Goal: Transaction & Acquisition: Obtain resource

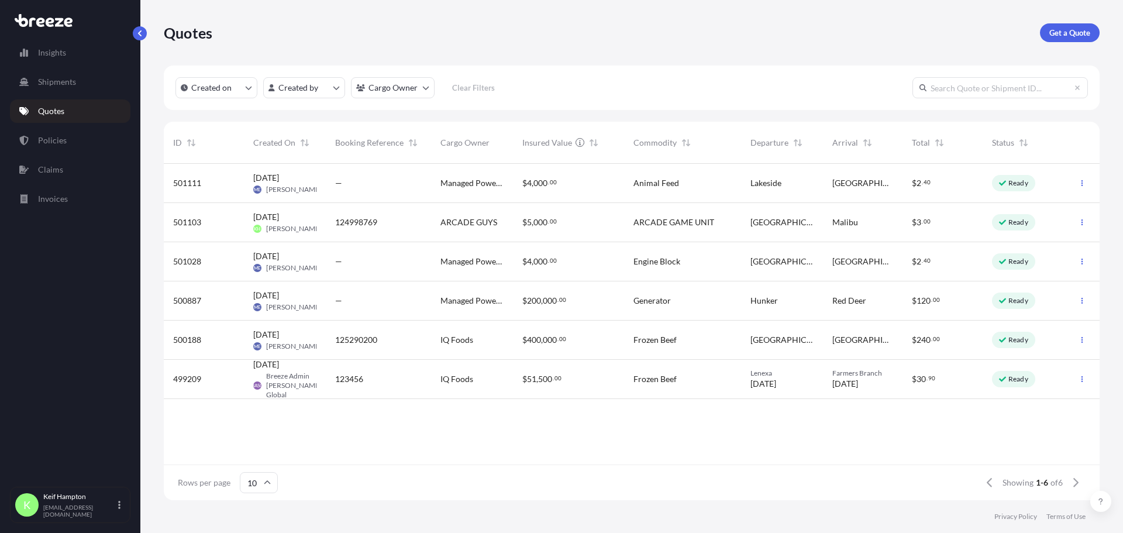
scroll to position [334, 927]
click at [1064, 36] on p "Get a Quote" at bounding box center [1069, 33] width 41 height 12
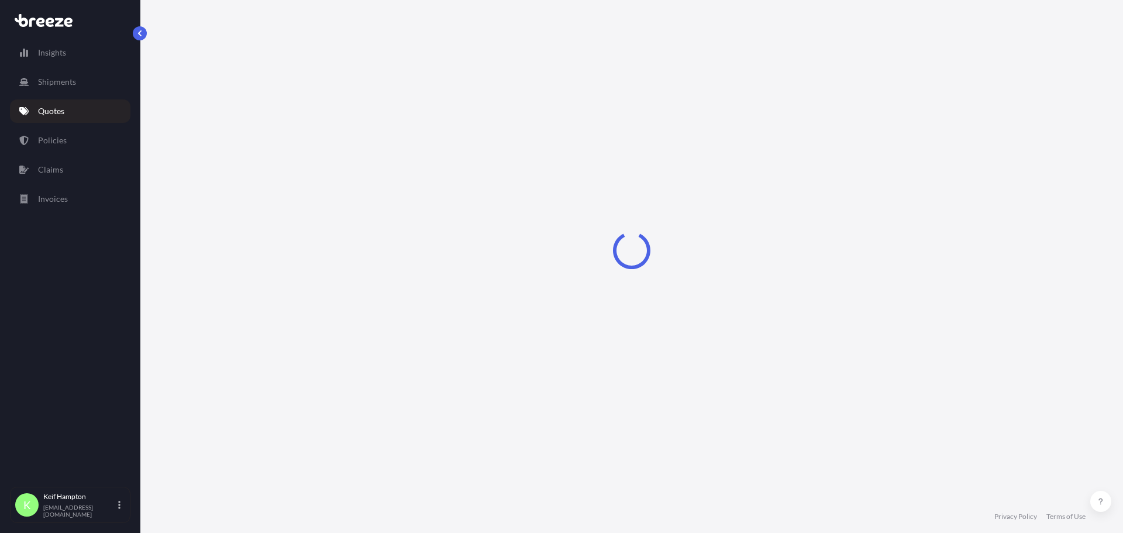
select select "Road"
select select "1"
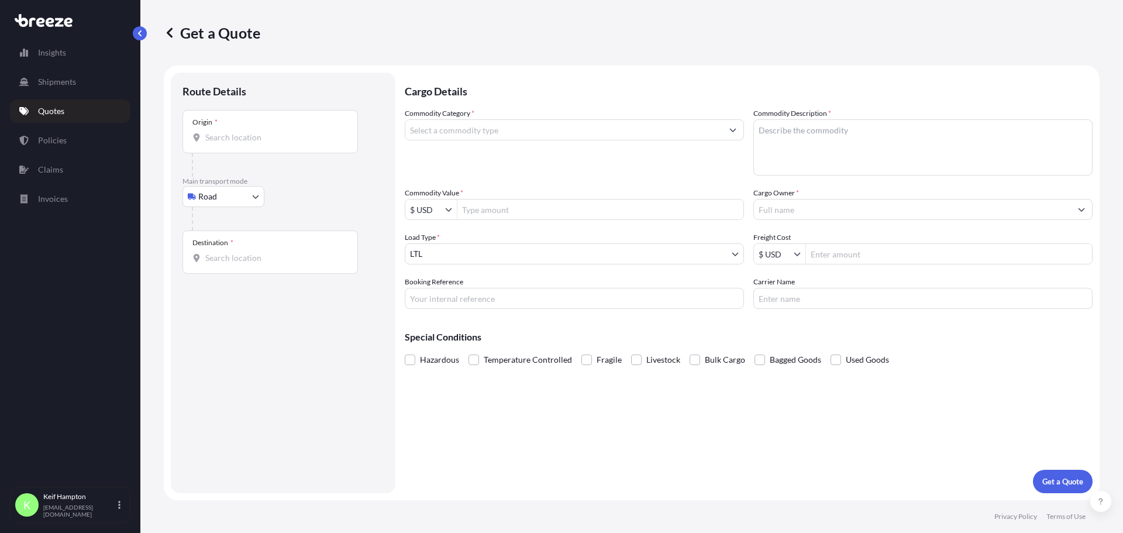
click at [275, 147] on div "Origin *" at bounding box center [269, 131] width 175 height 43
click at [275, 143] on input "Origin *" at bounding box center [274, 138] width 138 height 12
paste input "77449"
type input "[GEOGRAPHIC_DATA], [GEOGRAPHIC_DATA]"
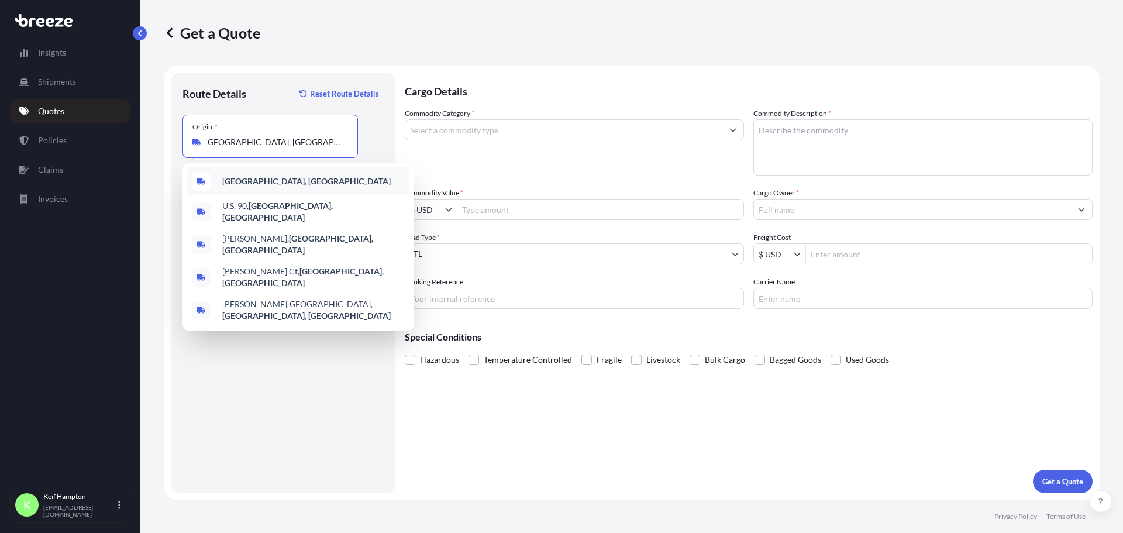
click at [278, 184] on b "[GEOGRAPHIC_DATA], [GEOGRAPHIC_DATA]" at bounding box center [306, 181] width 168 height 10
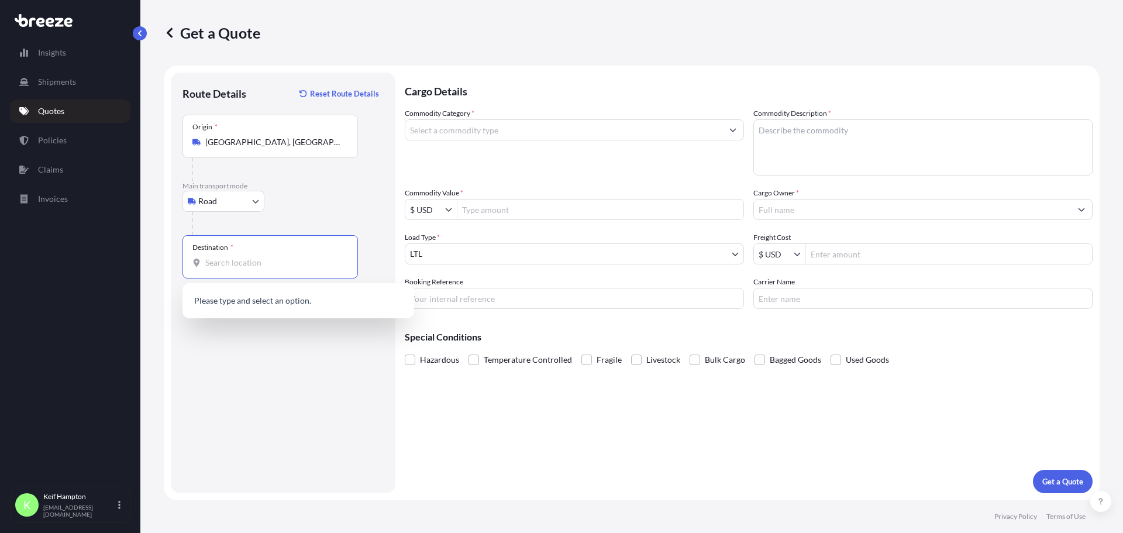
click at [288, 267] on input "Destination *" at bounding box center [274, 263] width 138 height 12
paste input "39201"
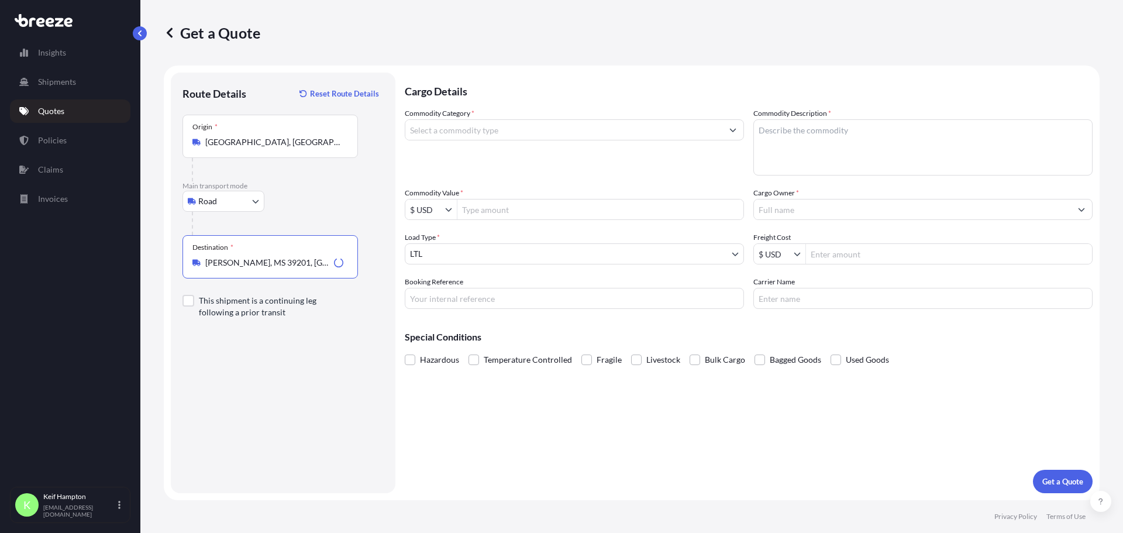
type input "[PERSON_NAME], MS 39201, [GEOGRAPHIC_DATA]"
click at [663, 443] on div "Cargo Details Commodity Category * Commodity Description * Commodity Value * $ …" at bounding box center [749, 283] width 688 height 420
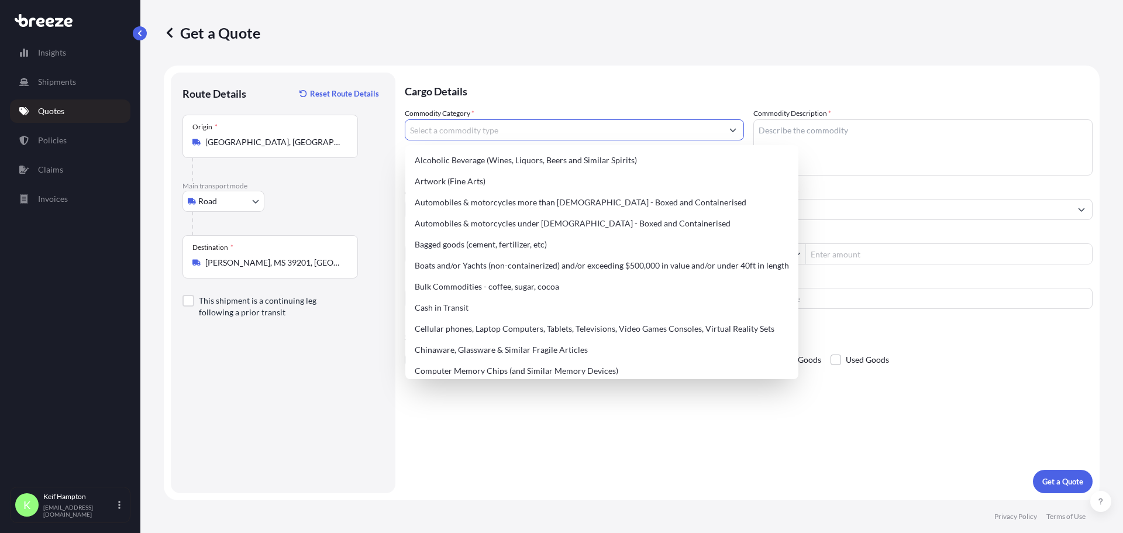
click at [599, 135] on input "Commodity Category *" at bounding box center [563, 129] width 317 height 21
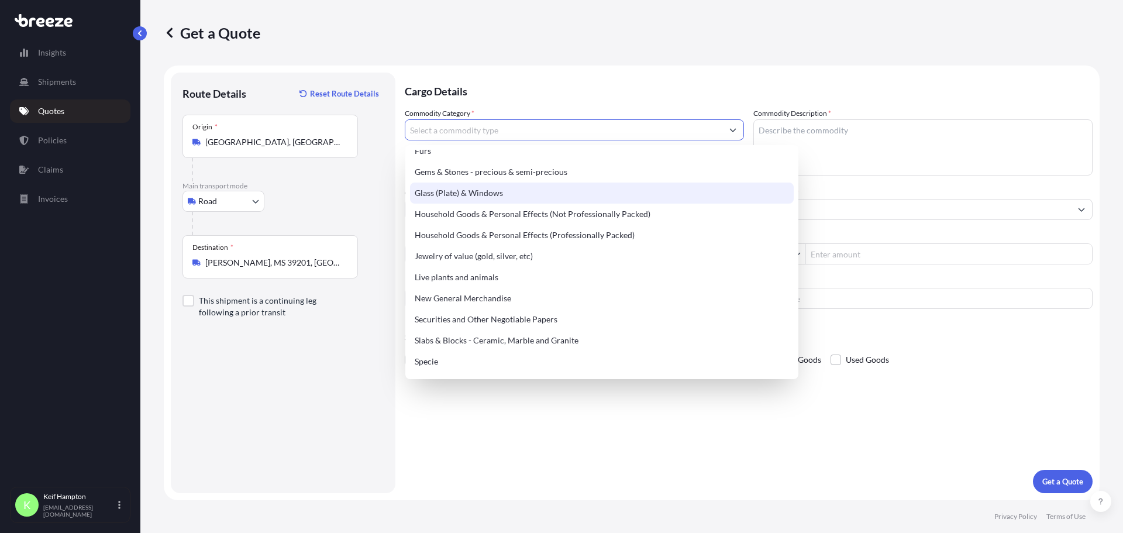
scroll to position [380, 0]
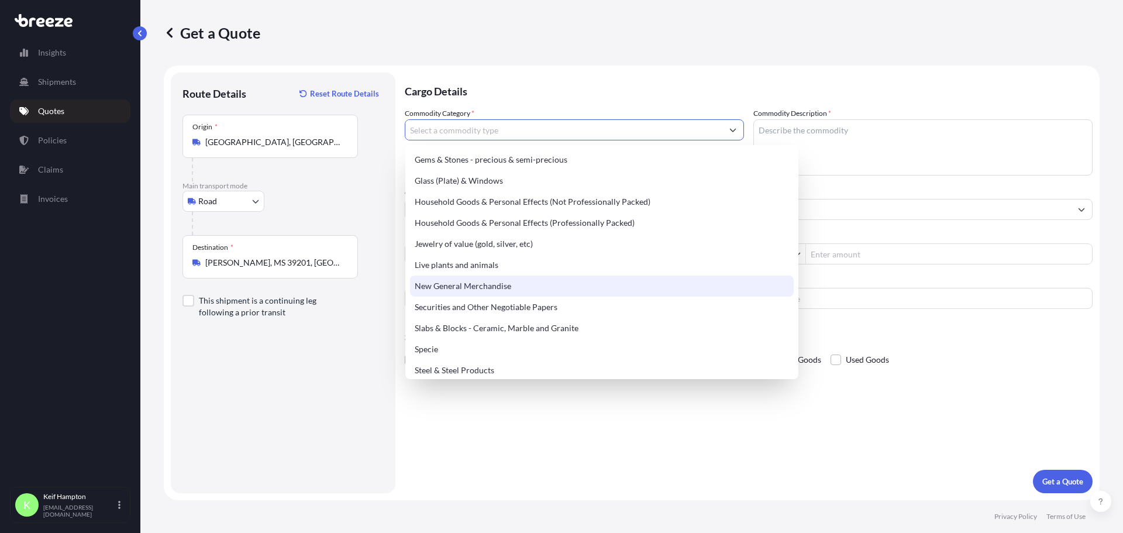
click at [514, 286] on div "New General Merchandise" at bounding box center [602, 285] width 384 height 21
type input "New General Merchandise"
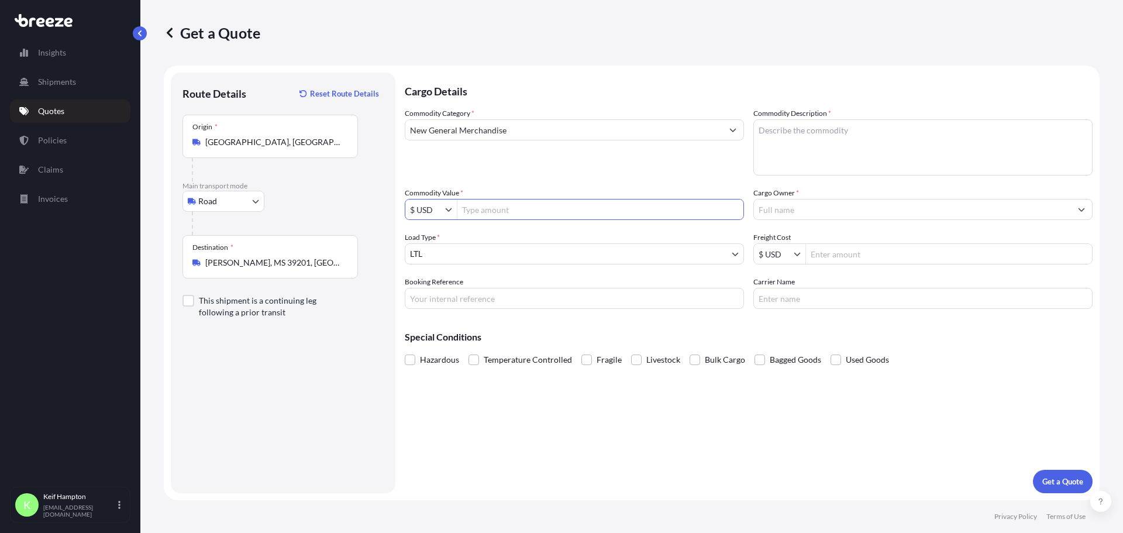
click at [556, 218] on input "Commodity Value *" at bounding box center [600, 209] width 286 height 21
type input "150,000"
click at [535, 294] on input "Booking Reference" at bounding box center [574, 298] width 339 height 21
click at [632, 394] on div "Cargo Details Commodity Category * New General Merchandise Commodity Descriptio…" at bounding box center [749, 283] width 688 height 420
click at [811, 130] on textarea "Commodity Description *" at bounding box center [922, 147] width 339 height 56
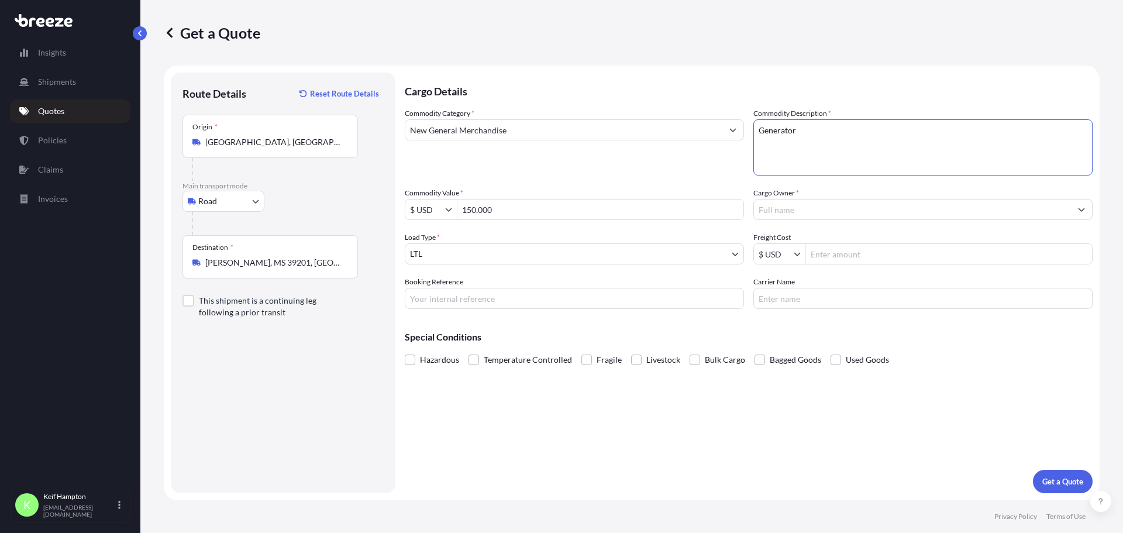
type textarea "Generator"
click at [828, 208] on input "Cargo Owner *" at bounding box center [912, 209] width 317 height 21
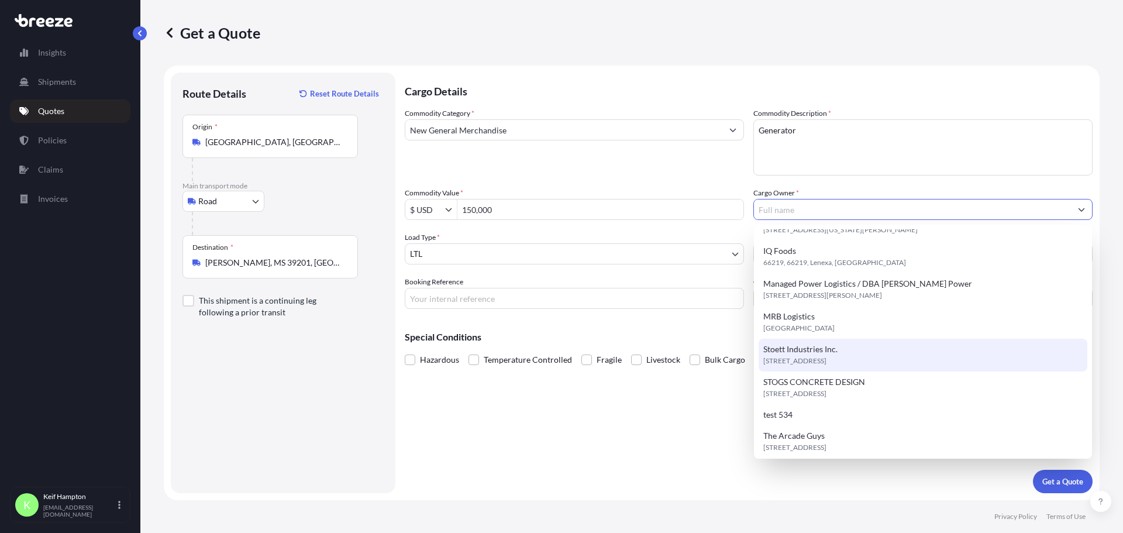
scroll to position [80, 0]
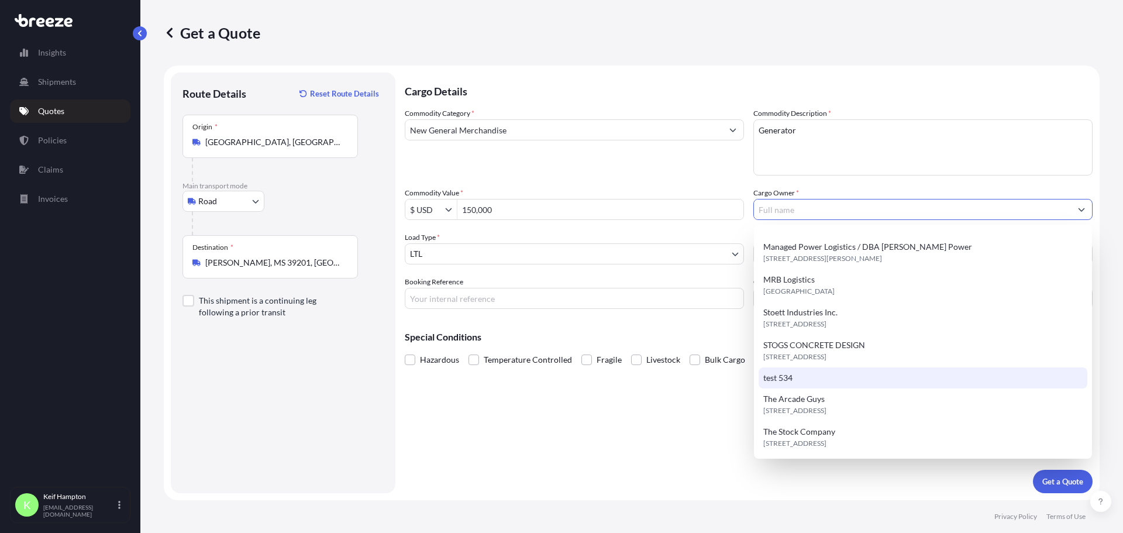
click at [781, 380] on div "test 534" at bounding box center [923, 377] width 329 height 21
type input "test 534"
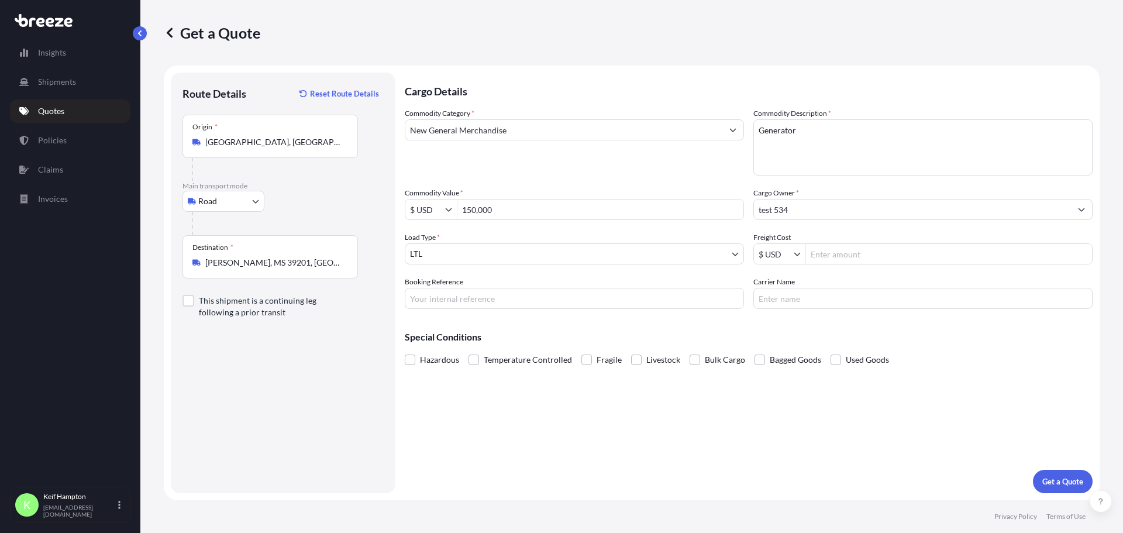
click at [819, 418] on div "Cargo Details Commodity Category * New General Merchandise Commodity Descriptio…" at bounding box center [749, 283] width 688 height 420
click at [1065, 476] on p "Get a Quote" at bounding box center [1062, 481] width 41 height 12
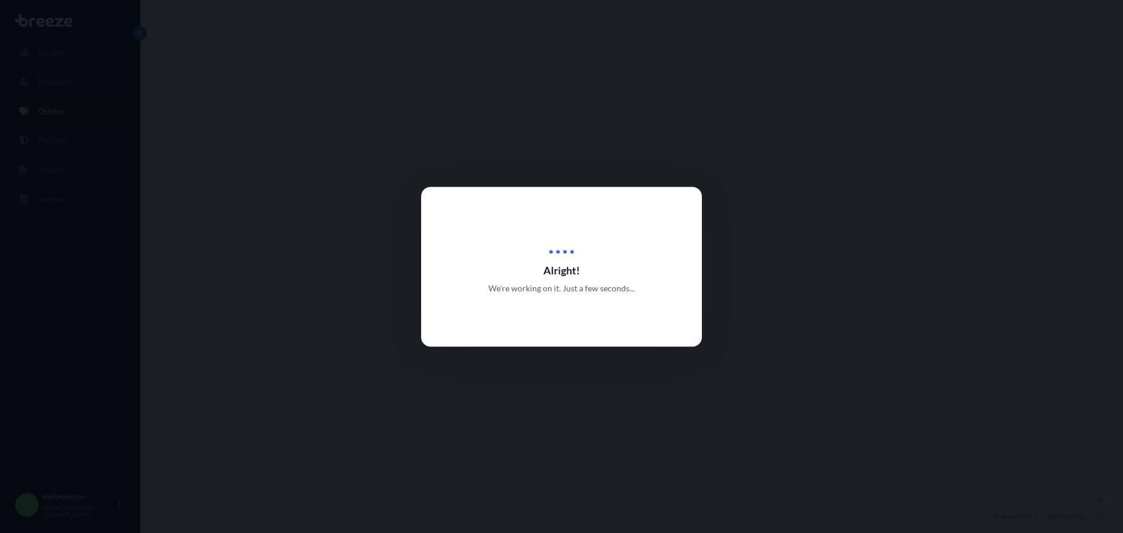
select select "Road"
select select "1"
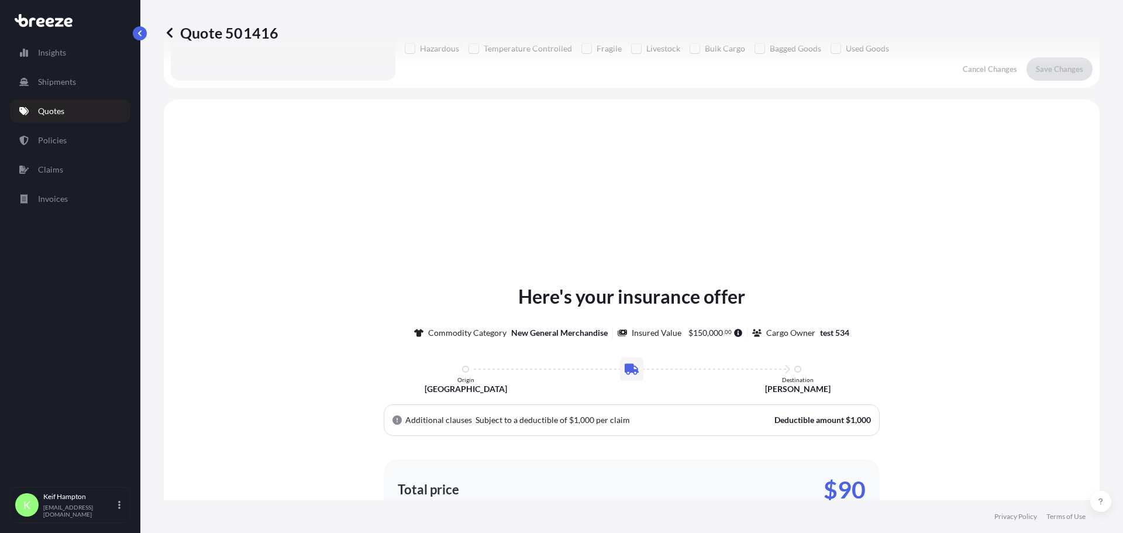
scroll to position [352, 0]
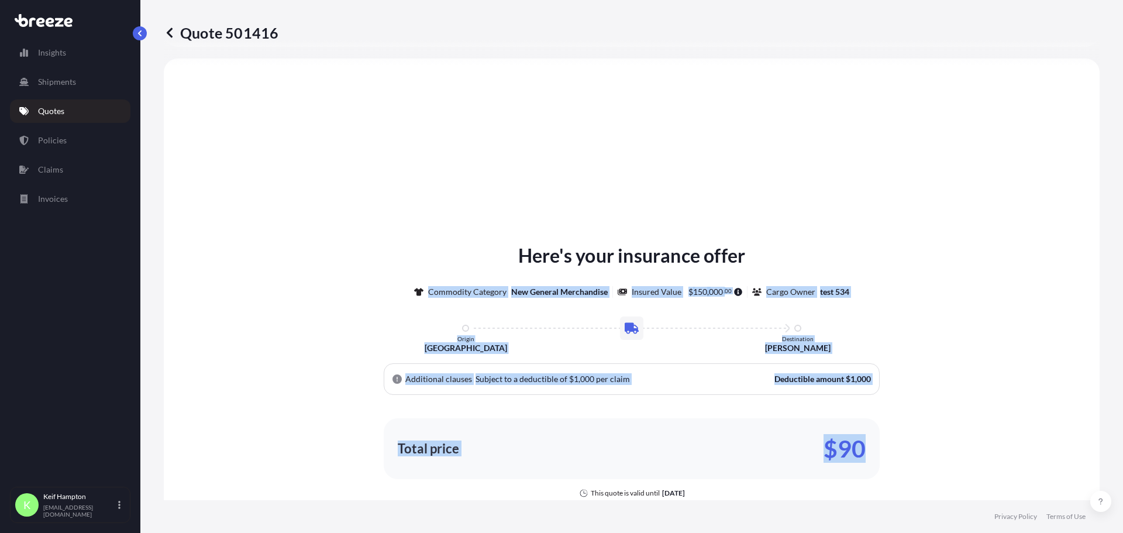
drag, startPoint x: 894, startPoint y: 449, endPoint x: 402, endPoint y: 298, distance: 514.5
click at [402, 298] on div "Here's your insurance offer Commodity Category New General Merchandise Insured …" at bounding box center [631, 370] width 903 height 256
copy div "Commodity Category New General Merchandise Insured Value $ 150 , 000 . 00 Cargo…"
click at [880, 256] on div "Here's your insurance offer Commodity Category New General Merchandise Insured …" at bounding box center [631, 370] width 903 height 256
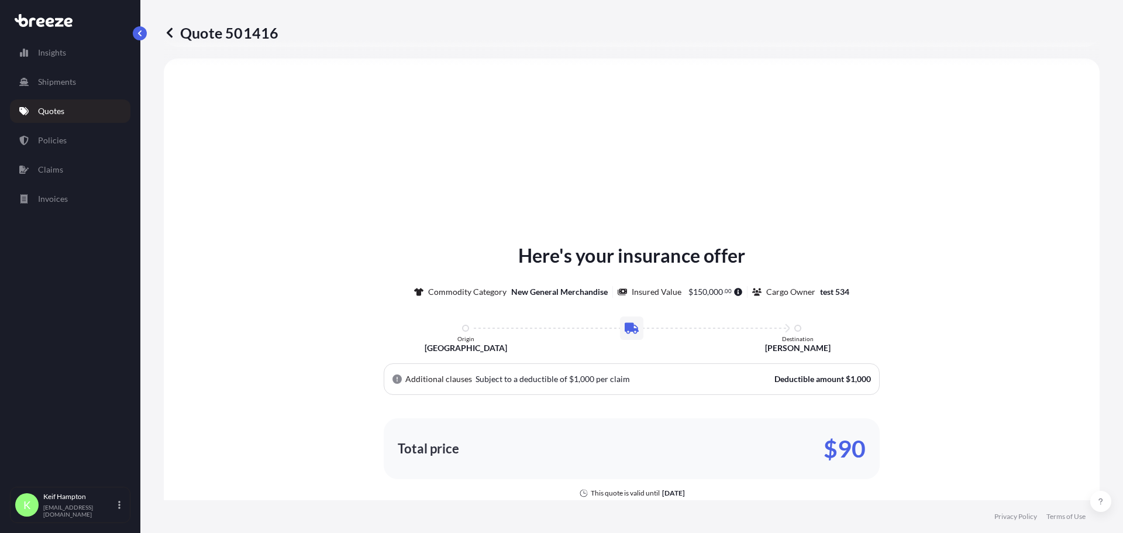
scroll to position [637, 0]
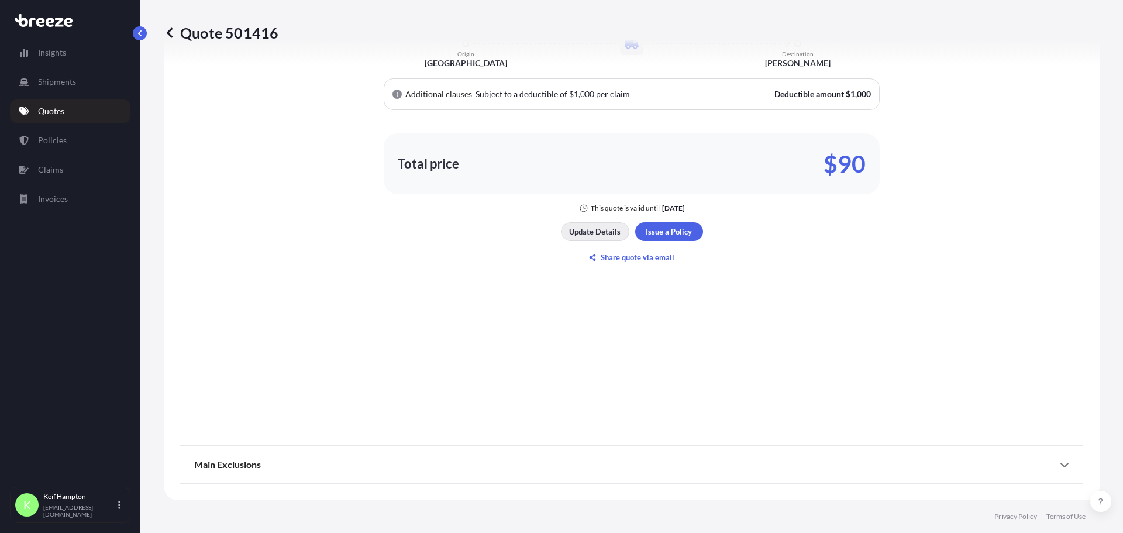
click at [569, 233] on p "Update Details" at bounding box center [594, 232] width 51 height 12
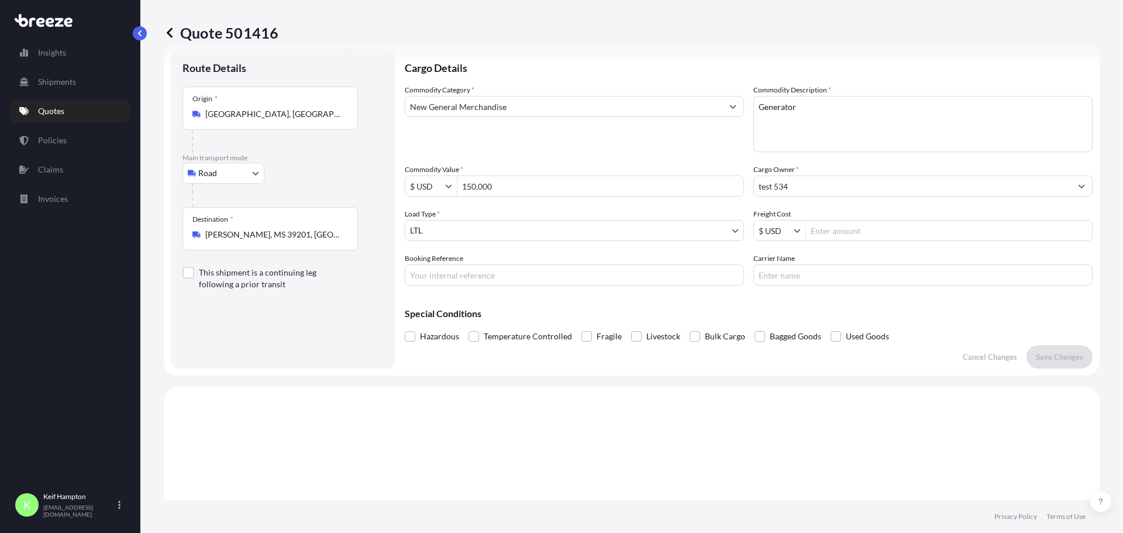
scroll to position [19, 0]
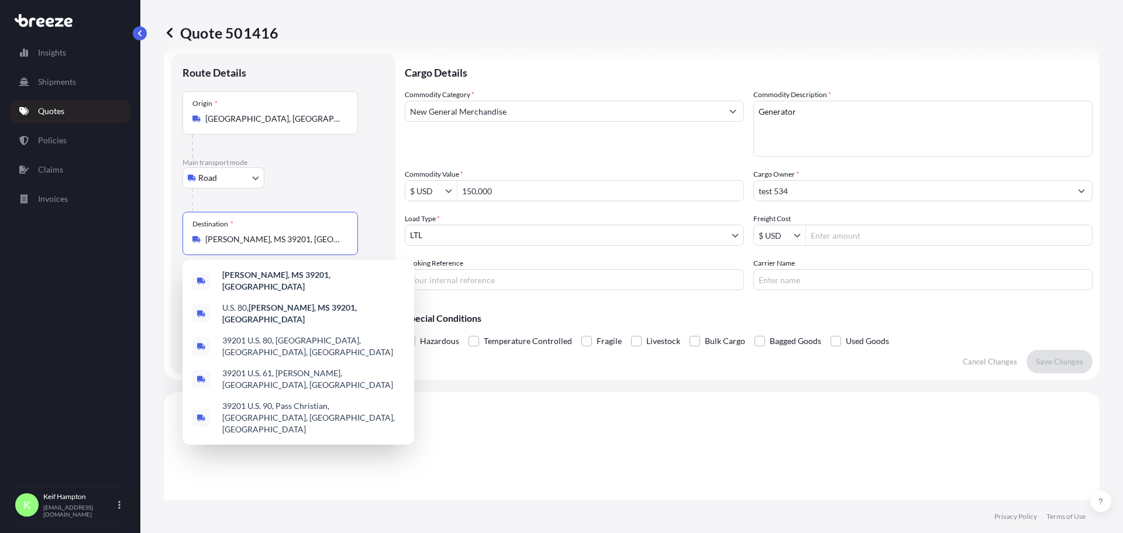
drag, startPoint x: 306, startPoint y: 240, endPoint x: 119, endPoint y: 258, distance: 188.6
click at [119, 257] on div "Insights Shipments Quotes Policies Claims Invoices K [PERSON_NAME] [PERSON_NAME…" at bounding box center [561, 266] width 1123 height 533
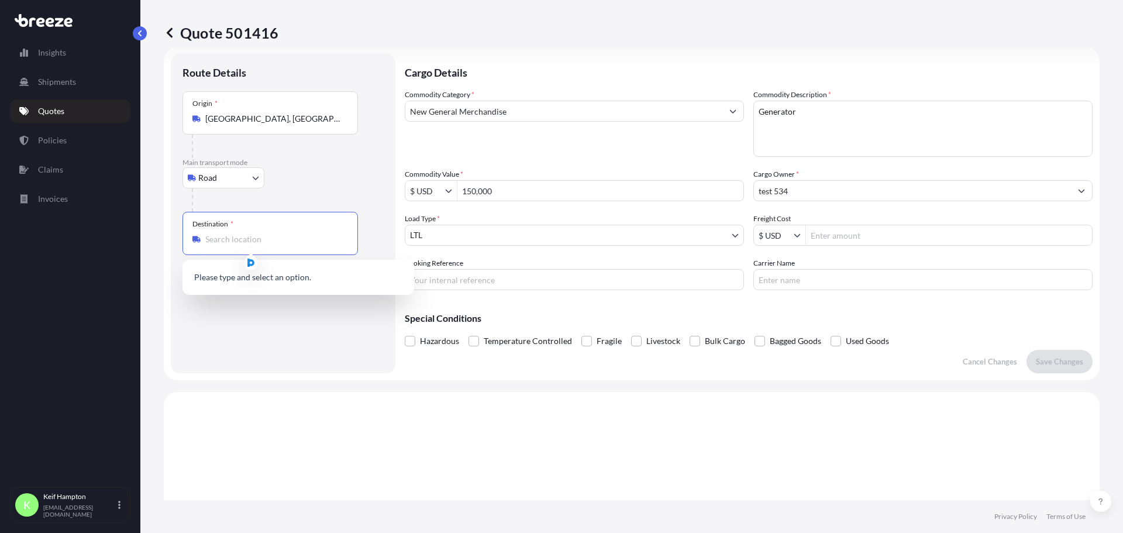
type input "[PERSON_NAME], MS 39201, [GEOGRAPHIC_DATA]"
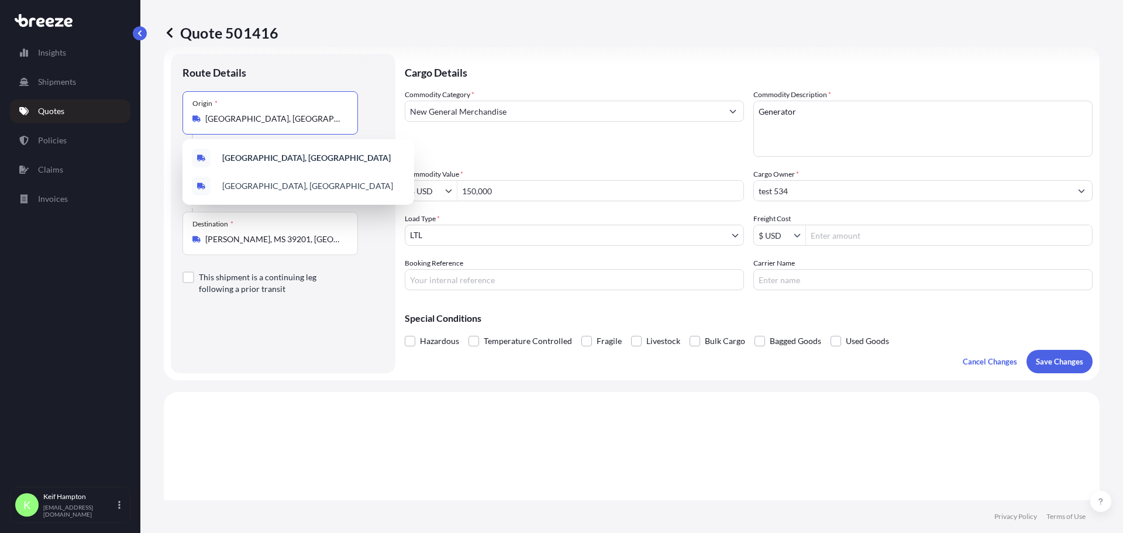
drag, startPoint x: 320, startPoint y: 113, endPoint x: 146, endPoint y: 126, distance: 174.2
click at [146, 126] on div "Quote 501416 Route Details Place of loading Road Road Rail Origin [GEOGRAPHIC_D…" at bounding box center [631, 250] width 982 height 500
click at [269, 116] on input "[GEOGRAPHIC_DATA], [GEOGRAPHIC_DATA]" at bounding box center [274, 119] width 138 height 12
type input "[GEOGRAPHIC_DATA], [GEOGRAPHIC_DATA] , [GEOGRAPHIC_DATA]"
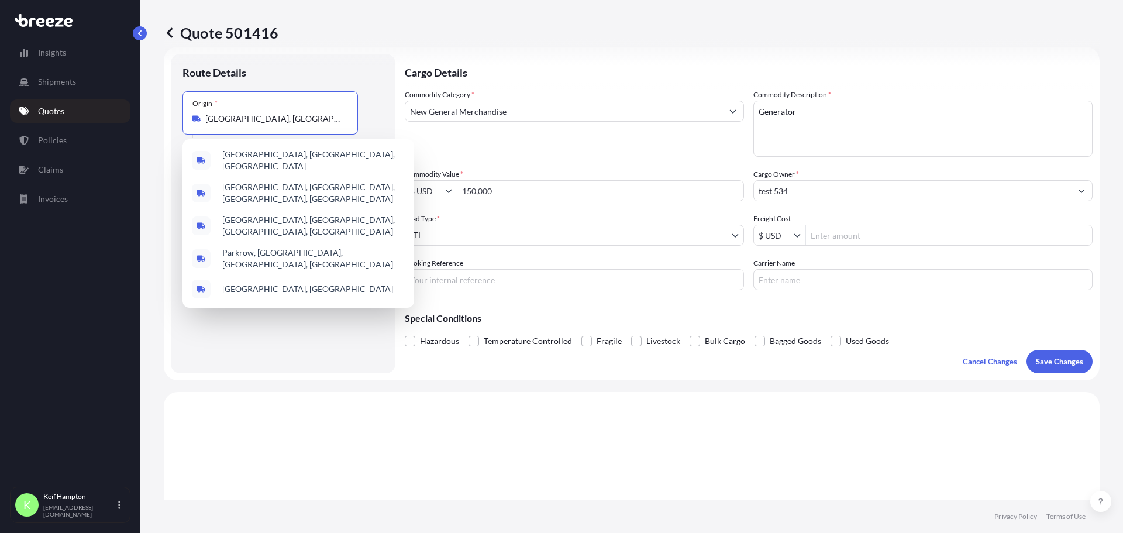
drag, startPoint x: 298, startPoint y: 123, endPoint x: 123, endPoint y: 140, distance: 175.1
click at [123, 140] on div "Insights Shipments Quotes Policies Claims Invoices K [PERSON_NAME] [PERSON_NAME…" at bounding box center [561, 266] width 1123 height 533
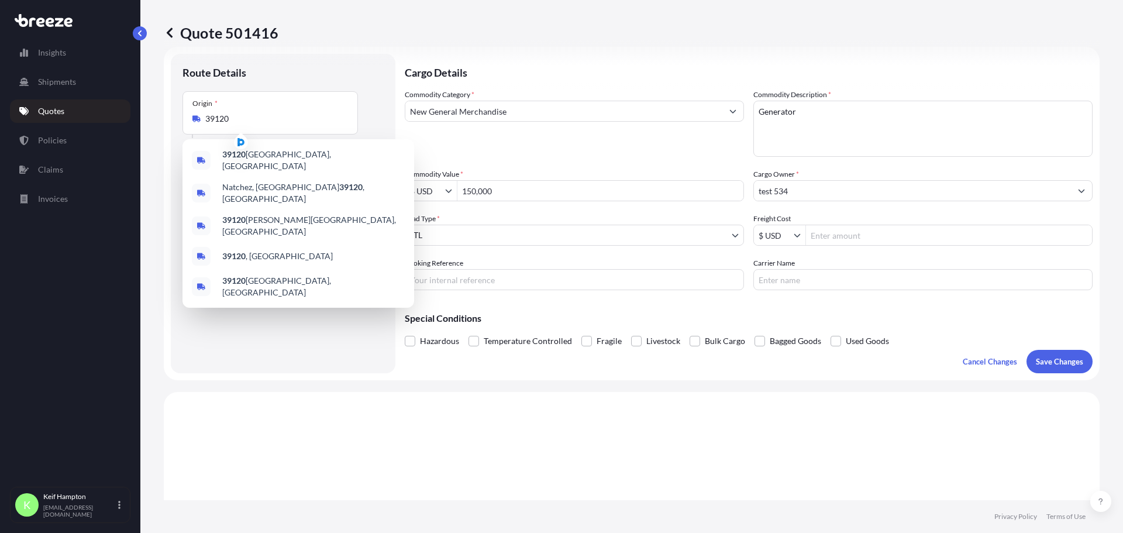
type input "[GEOGRAPHIC_DATA], [GEOGRAPHIC_DATA]"
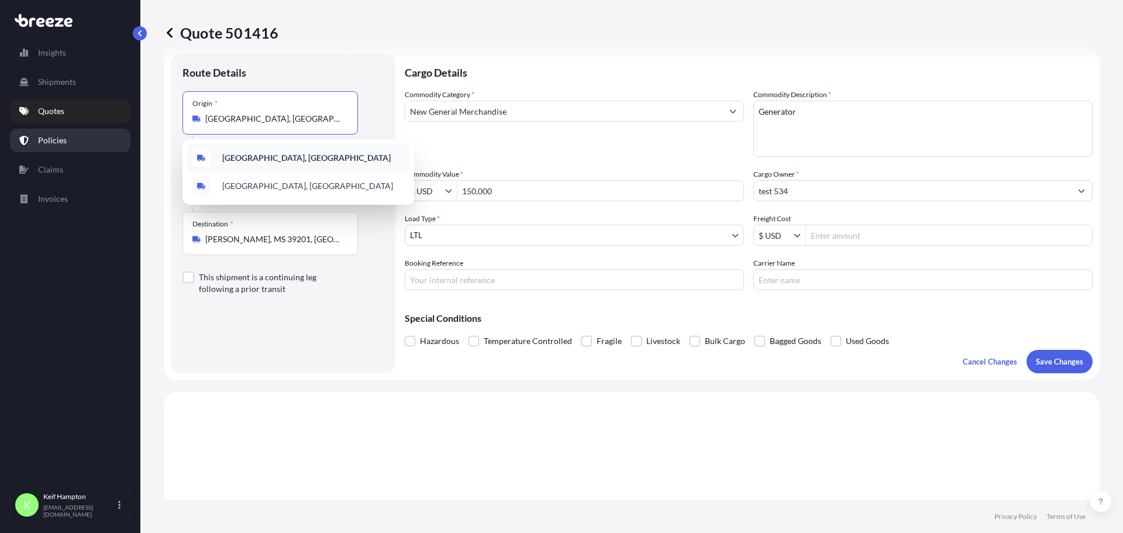
drag, startPoint x: 321, startPoint y: 115, endPoint x: 72, endPoint y: 142, distance: 250.6
click at [72, 142] on div "Insights Shipments Quotes Policies Claims Invoices K [PERSON_NAME] [PERSON_NAME…" at bounding box center [561, 266] width 1123 height 533
paste input "39202"
click at [302, 117] on input "[GEOGRAPHIC_DATA], [GEOGRAPHIC_DATA]" at bounding box center [274, 119] width 138 height 12
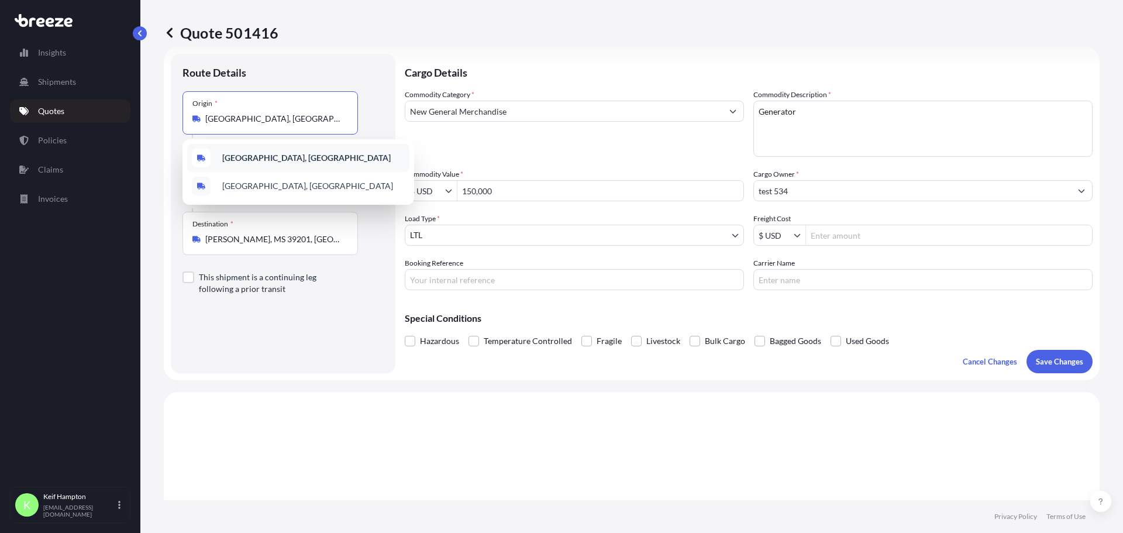
click at [301, 117] on input "[GEOGRAPHIC_DATA], [GEOGRAPHIC_DATA]" at bounding box center [274, 119] width 138 height 12
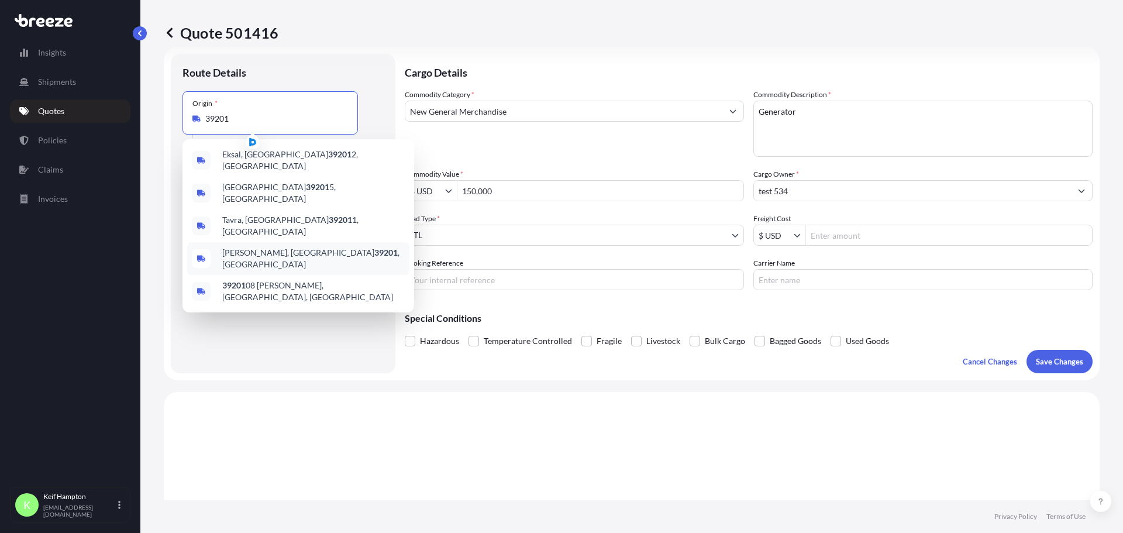
click at [298, 247] on span "[PERSON_NAME], MS 39201 , [GEOGRAPHIC_DATA]" at bounding box center [313, 258] width 182 height 23
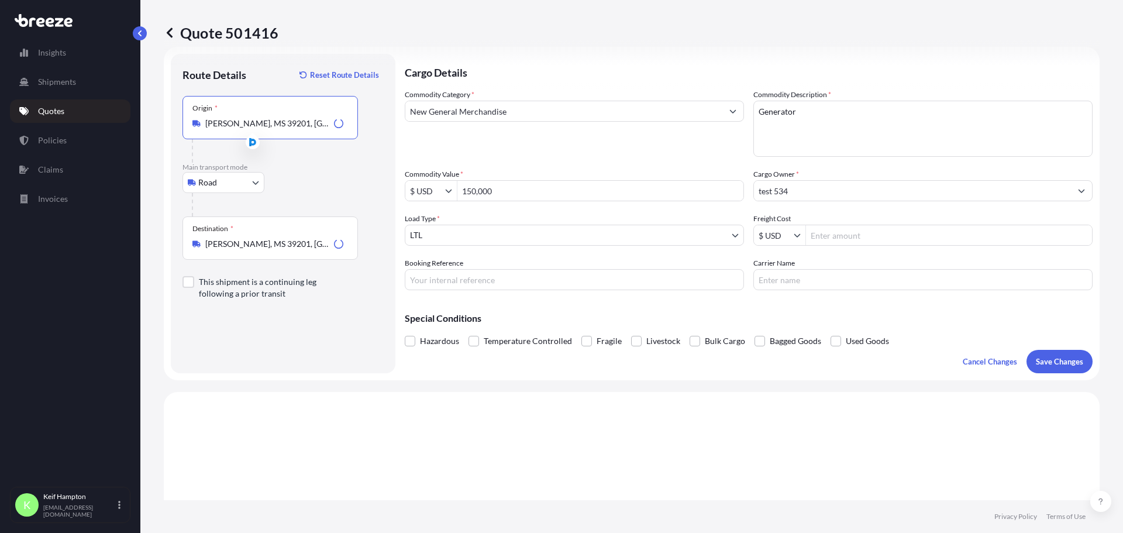
type input "[PERSON_NAME], MS 39201, [GEOGRAPHIC_DATA]"
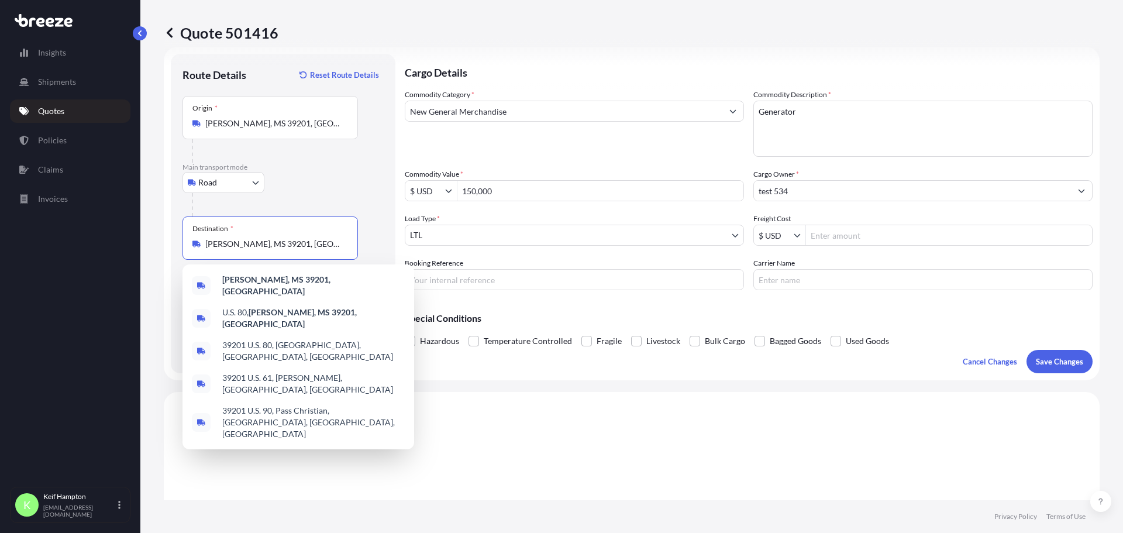
drag, startPoint x: 311, startPoint y: 240, endPoint x: 151, endPoint y: 246, distance: 159.2
click at [151, 246] on div "Quote 501416 Route Details Reset Route Details Place of loading Road Road Rail …" at bounding box center [631, 250] width 982 height 500
click at [313, 242] on input "[PERSON_NAME], MS 39201, [GEOGRAPHIC_DATA]" at bounding box center [274, 244] width 138 height 12
click at [315, 244] on input "[PERSON_NAME], MS 39201, [GEOGRAPHIC_DATA]" at bounding box center [274, 244] width 138 height 12
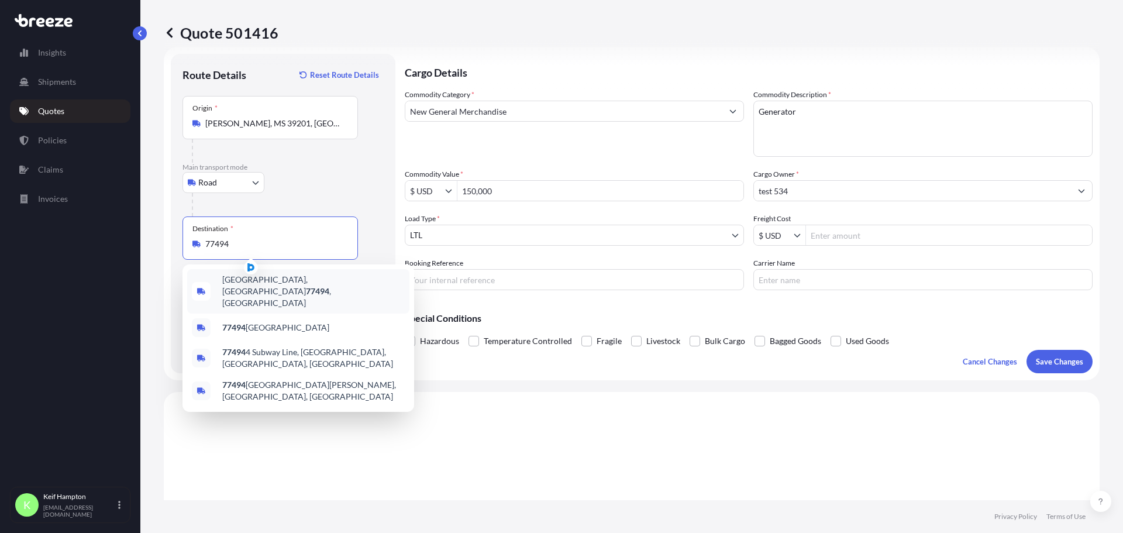
click at [300, 285] on div "[GEOGRAPHIC_DATA], [GEOGRAPHIC_DATA] 77494 , [GEOGRAPHIC_DATA]" at bounding box center [298, 291] width 222 height 44
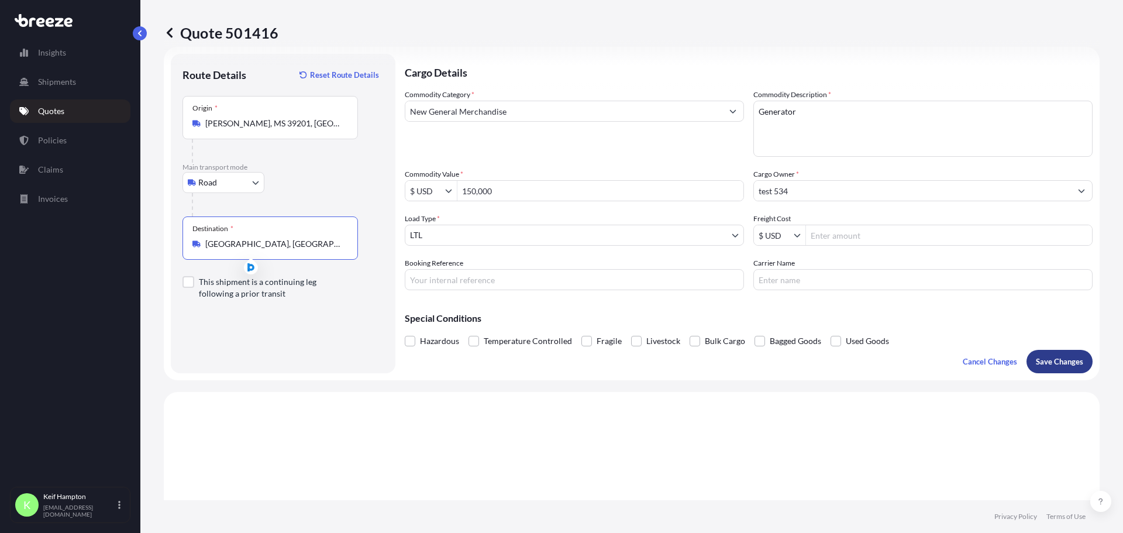
type input "[GEOGRAPHIC_DATA], [GEOGRAPHIC_DATA] 77494, [GEOGRAPHIC_DATA]"
click at [1010, 389] on div "Route Details Reset Route Details Place of loading Road Road Rail Origin * [GEO…" at bounding box center [632, 416] width 936 height 738
click at [1051, 361] on p "Save Changes" at bounding box center [1059, 362] width 47 height 12
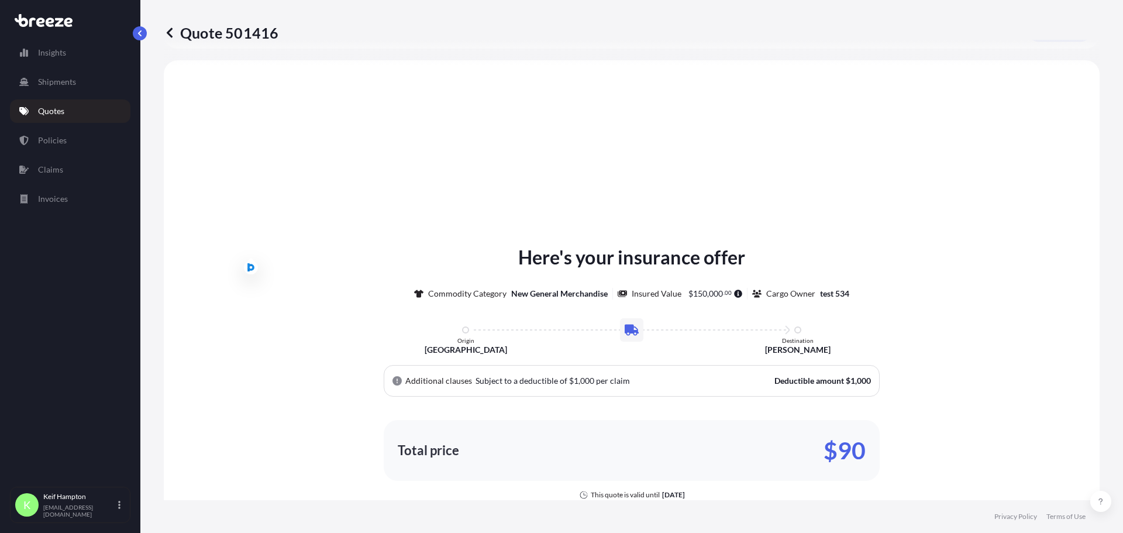
scroll to position [352, 0]
select select "Road"
select select "1"
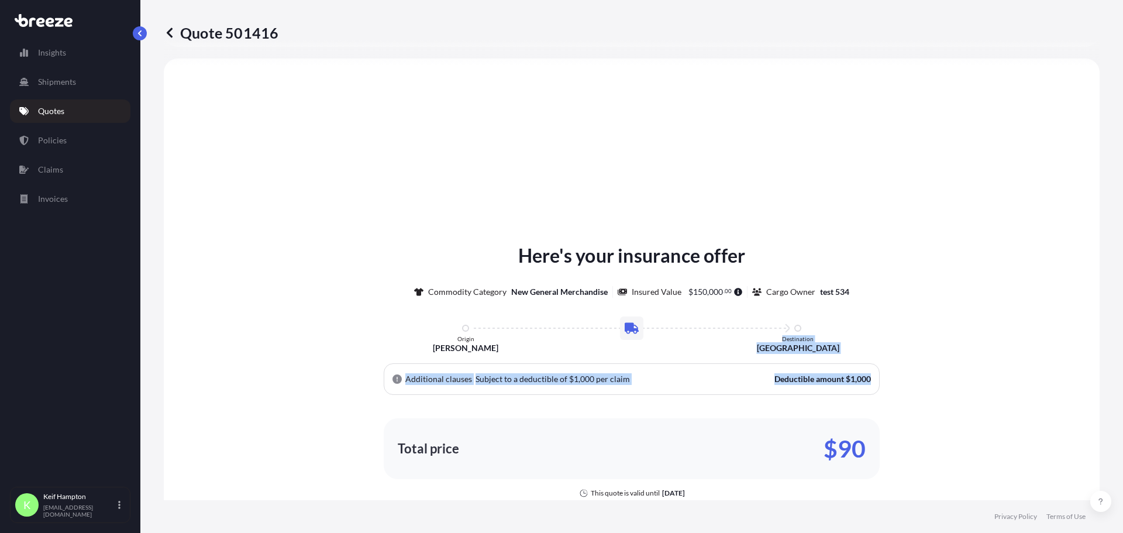
drag, startPoint x: 903, startPoint y: 387, endPoint x: 664, endPoint y: 345, distance: 242.3
click at [664, 345] on div "Here's your insurance offer Commodity Category New General Merchandise Insured …" at bounding box center [631, 370] width 903 height 256
click at [1012, 296] on div "Here's your insurance offer Commodity Category New General Merchandise Insured …" at bounding box center [631, 370] width 903 height 256
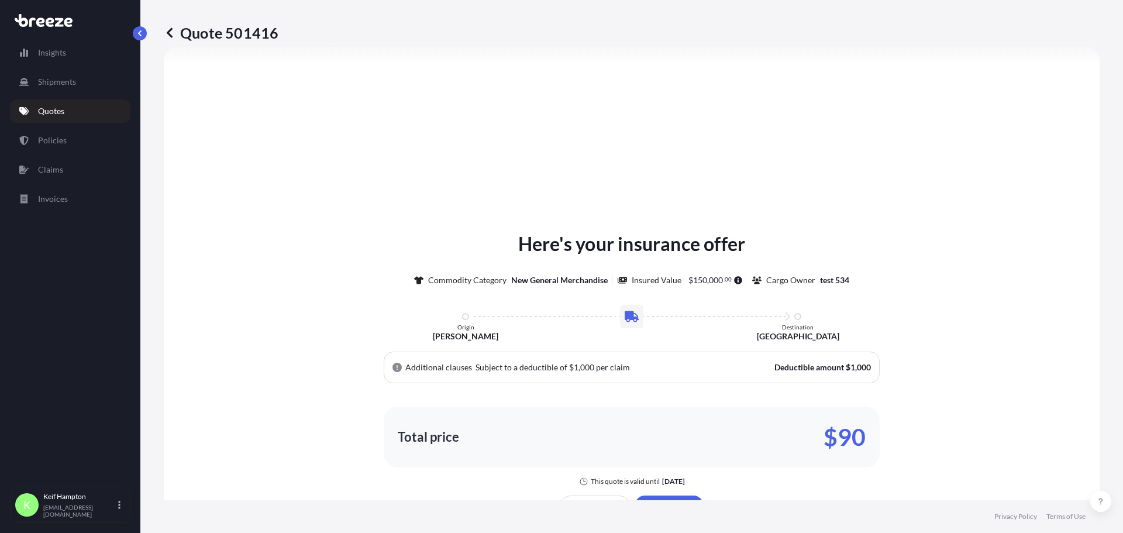
scroll to position [637, 0]
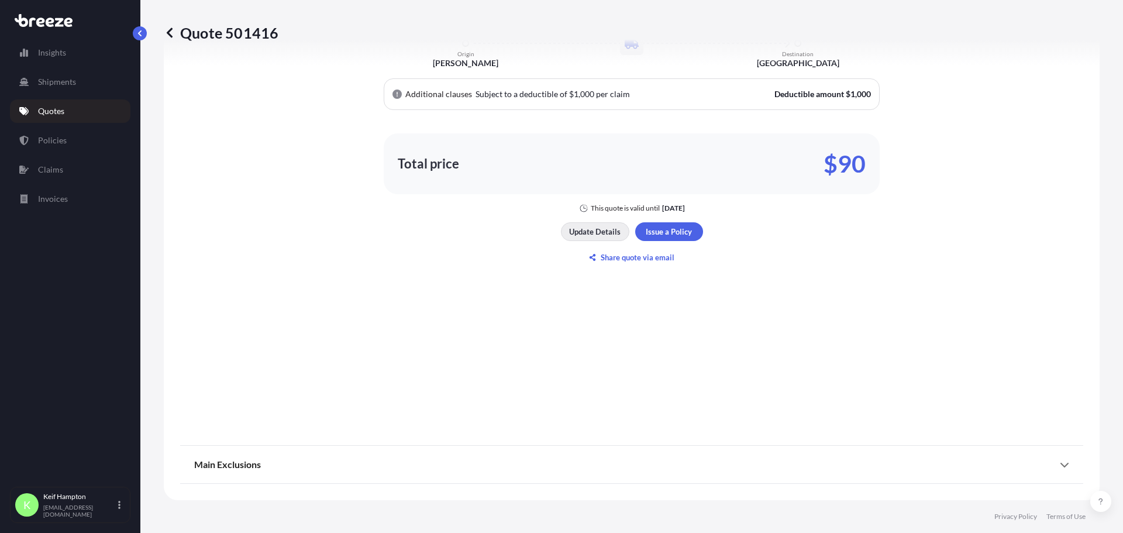
click at [588, 228] on p "Update Details" at bounding box center [594, 232] width 51 height 12
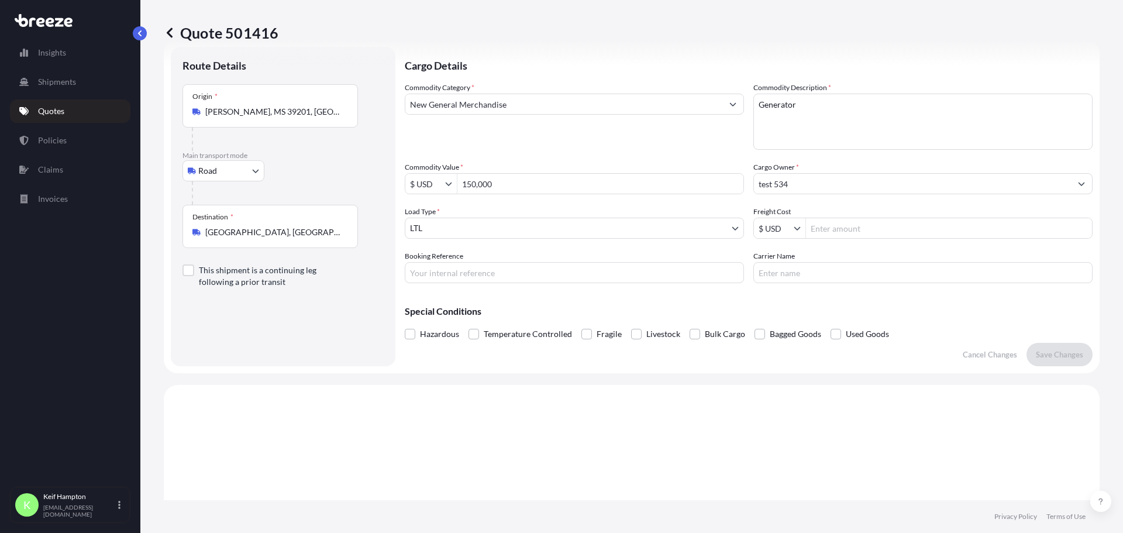
scroll to position [19, 0]
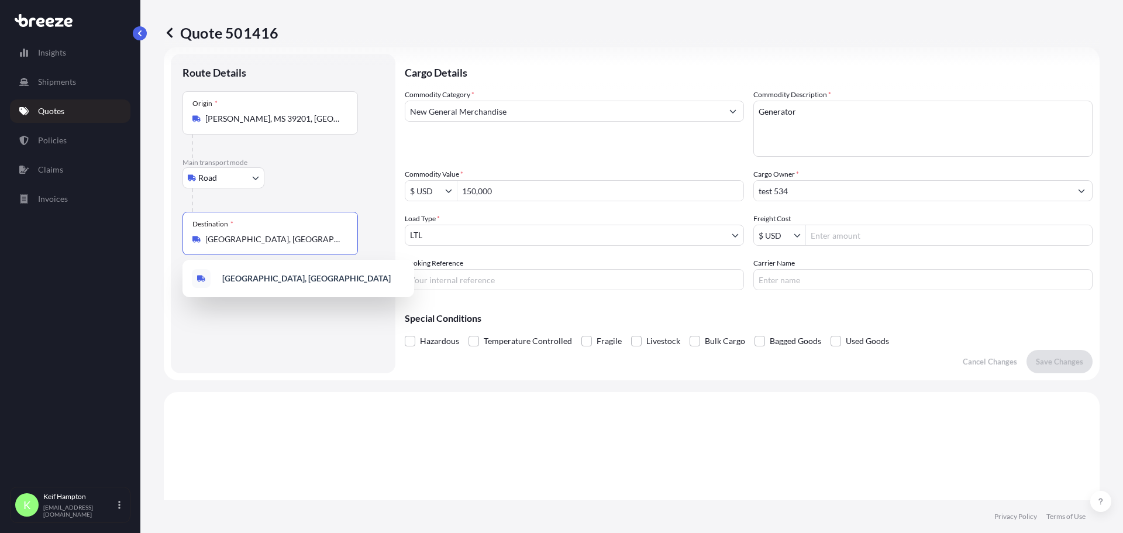
drag, startPoint x: 327, startPoint y: 240, endPoint x: 125, endPoint y: 238, distance: 202.4
click at [125, 238] on div "Insights Shipments Quotes Policies Claims Invoices K [PERSON_NAME] [PERSON_NAME…" at bounding box center [561, 266] width 1123 height 533
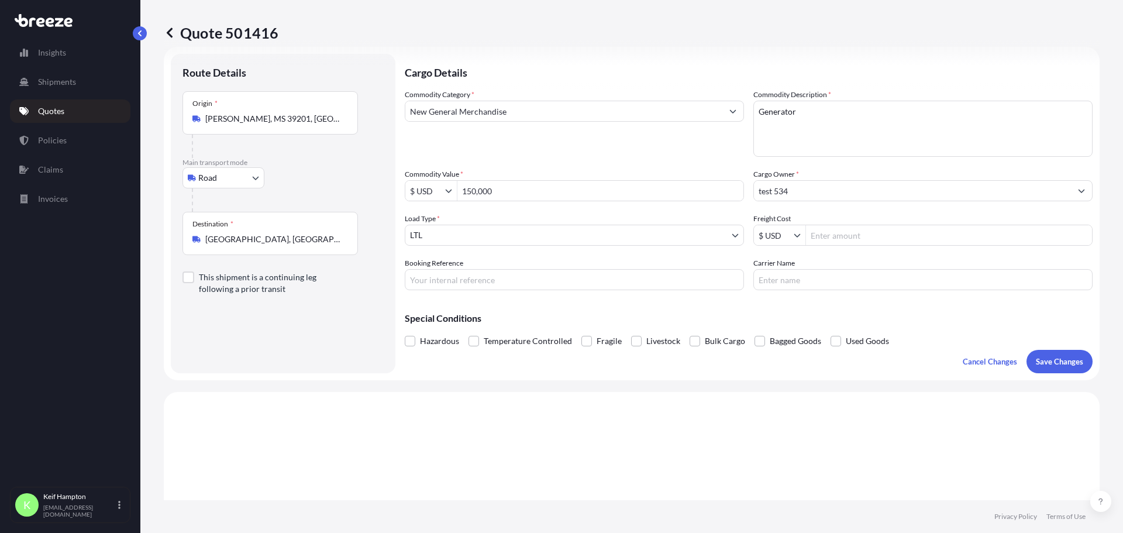
click at [1061, 364] on p "Save Changes" at bounding box center [1059, 362] width 47 height 12
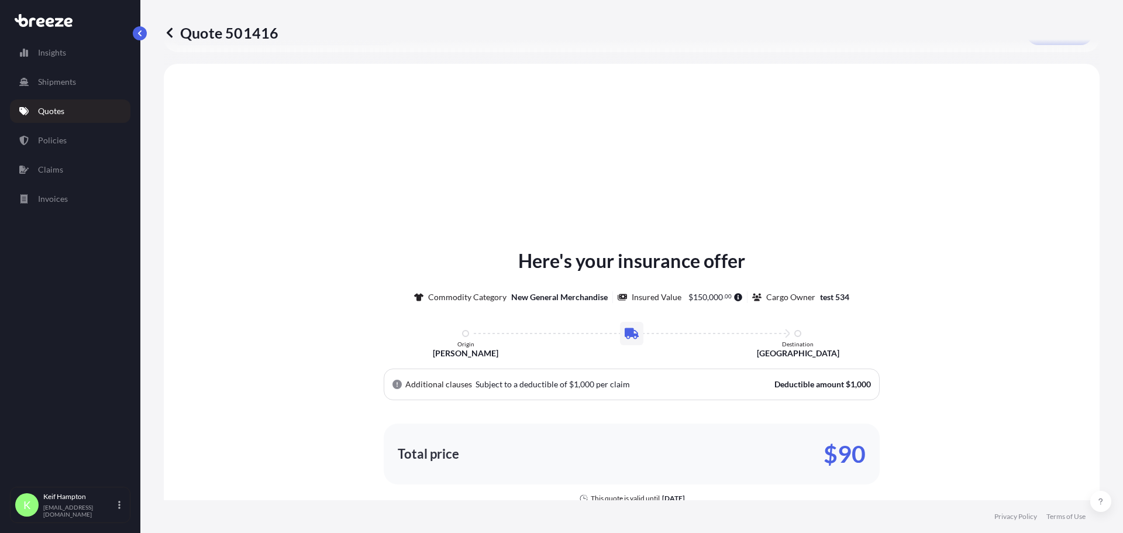
scroll to position [352, 0]
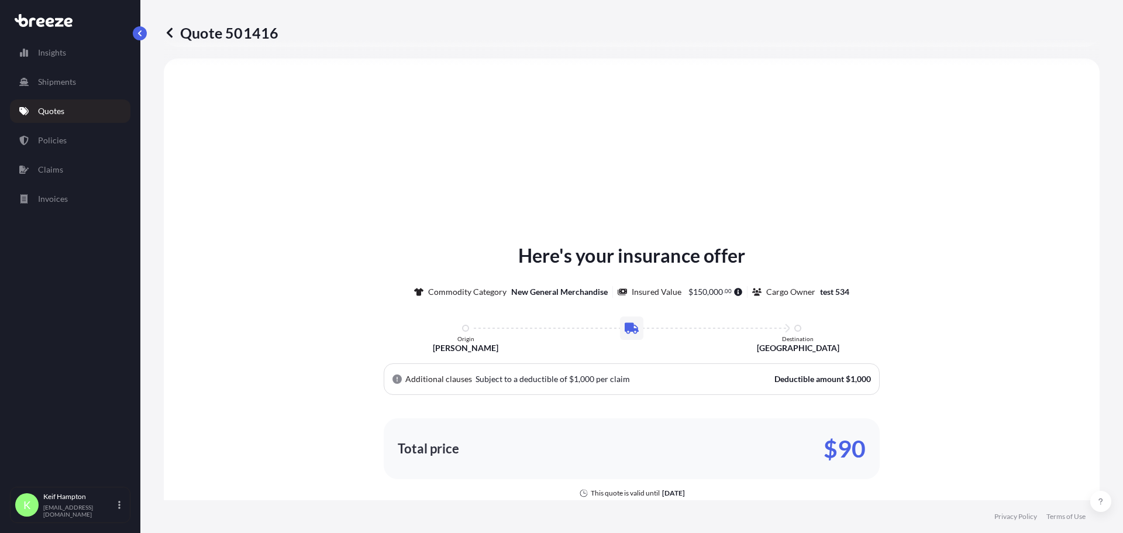
select select "Road"
select select "1"
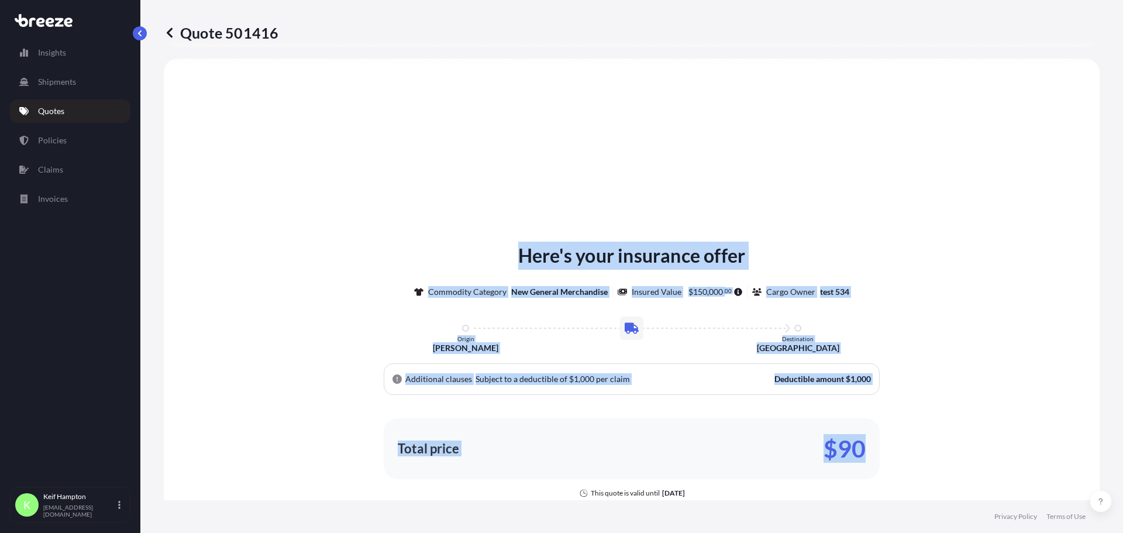
drag, startPoint x: 904, startPoint y: 443, endPoint x: 515, endPoint y: 237, distance: 440.0
click at [515, 237] on div "Here's your insurance offer Commodity Category New General Merchandise Insured …" at bounding box center [631, 396] width 903 height 643
copy div "Here's your insurance offer Commodity Category New General Merchandise Insured …"
click at [982, 306] on div "Here's your insurance offer Commodity Category New General Merchandise Insured …" at bounding box center [631, 370] width 903 height 256
drag, startPoint x: 834, startPoint y: 213, endPoint x: 797, endPoint y: 267, distance: 65.7
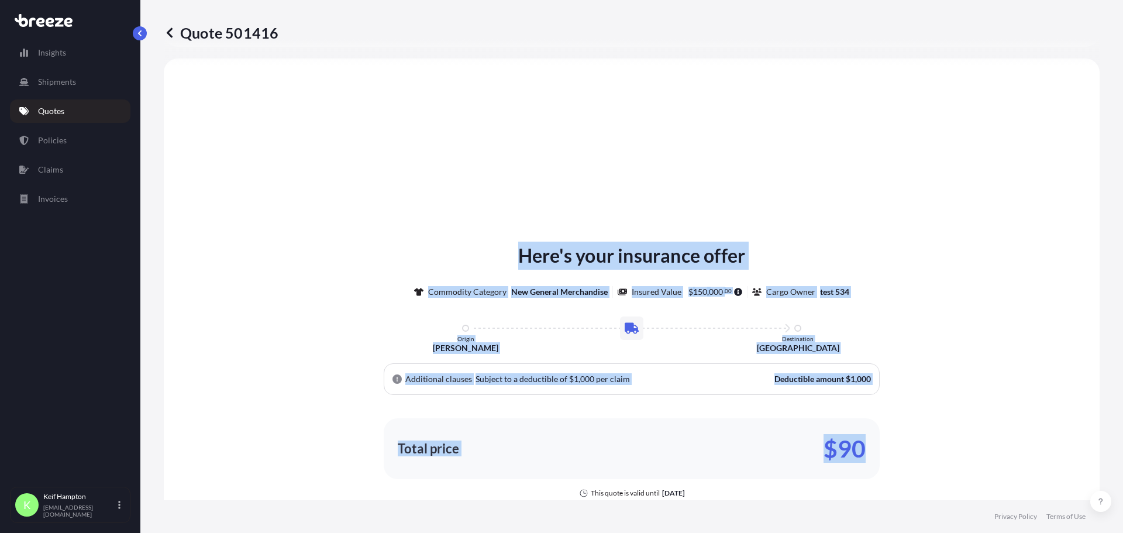
click at [834, 213] on div "Here's your insurance offer Commodity Category New General Merchandise Insured …" at bounding box center [631, 396] width 903 height 643
click at [856, 194] on div "Here's your insurance offer Commodity Category New General Merchandise Insured …" at bounding box center [631, 396] width 903 height 643
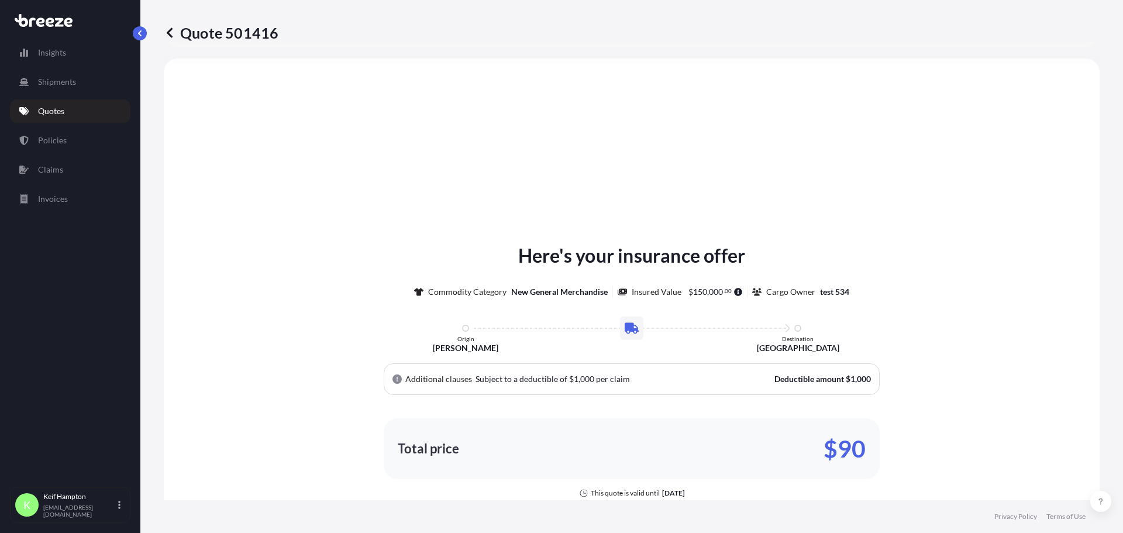
click at [67, 106] on link "Quotes" at bounding box center [70, 110] width 120 height 23
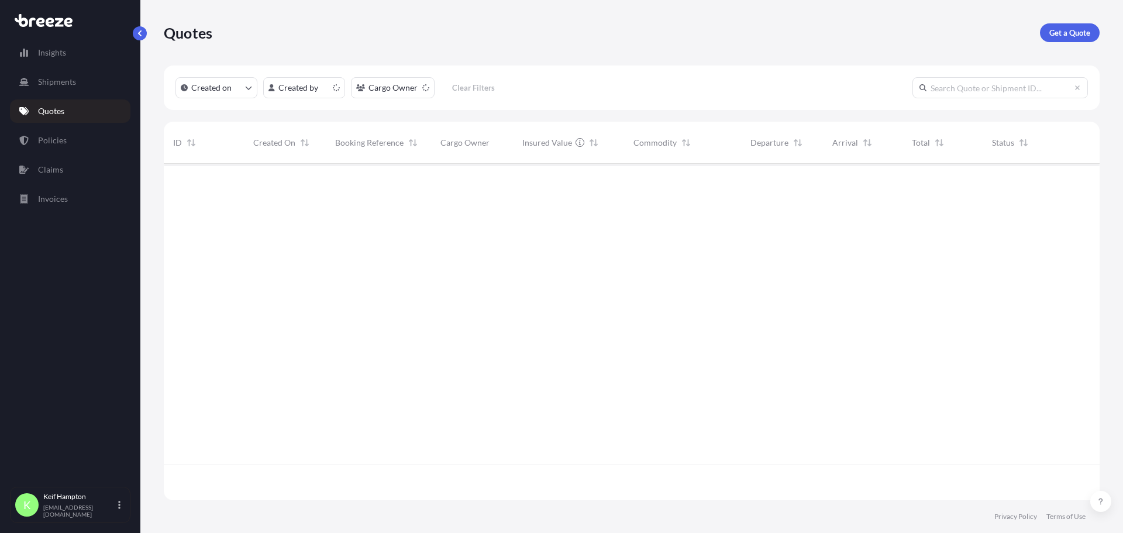
scroll to position [334, 927]
